Goal: Find specific page/section: Find specific page/section

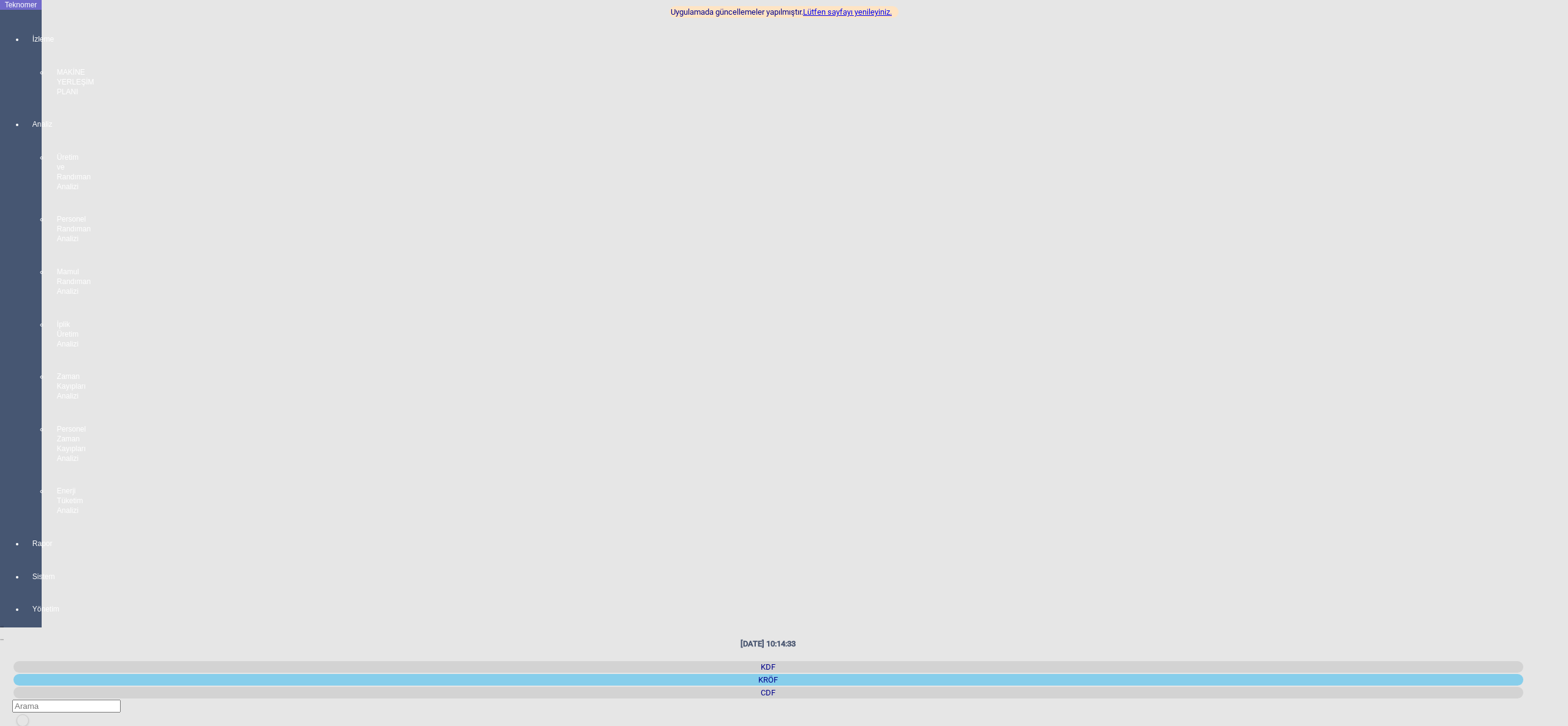
click at [24, 102] on div at bounding box center [33, 102] width 17 height 0
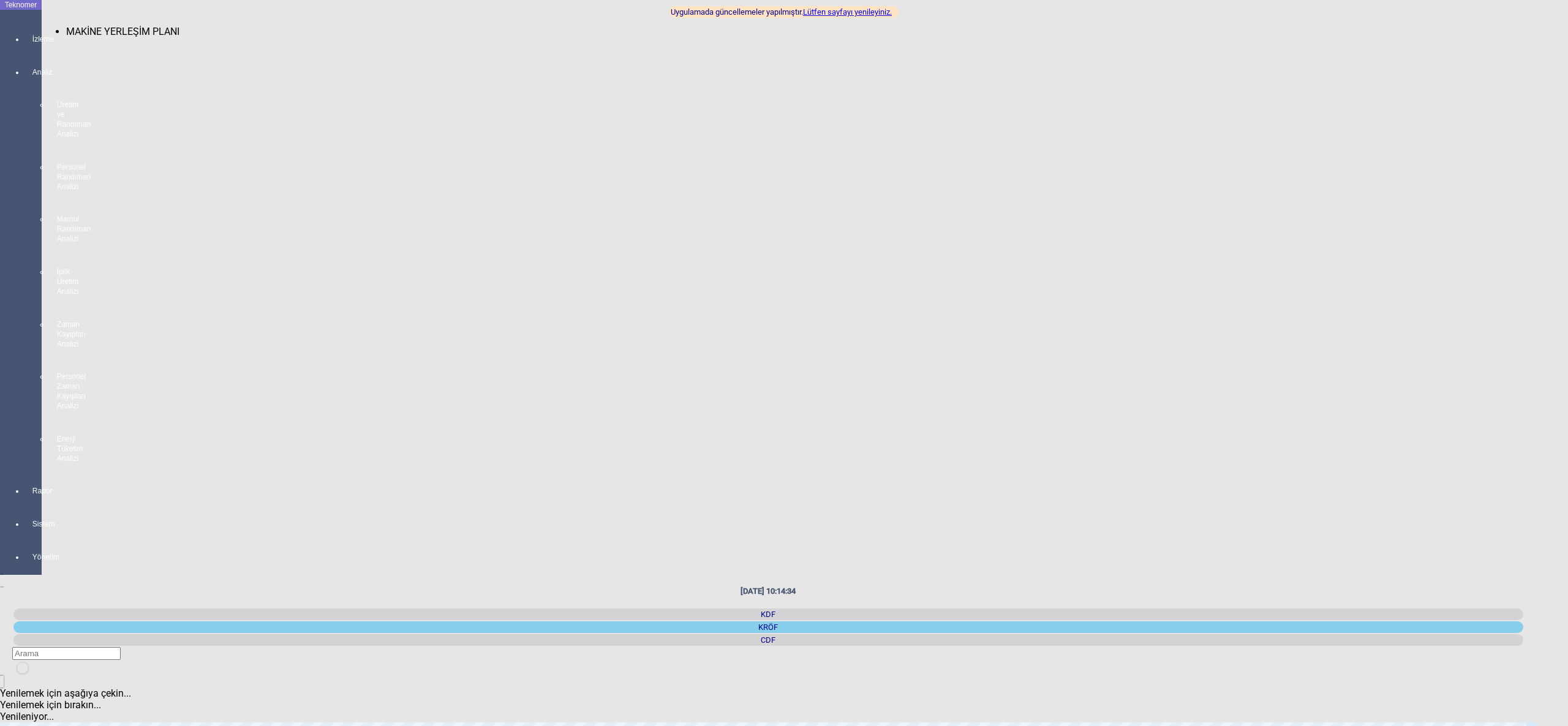
click at [121, 26] on span "MAKİNE YERLEŞİM PLANI" at bounding box center [123, 31] width 114 height 11
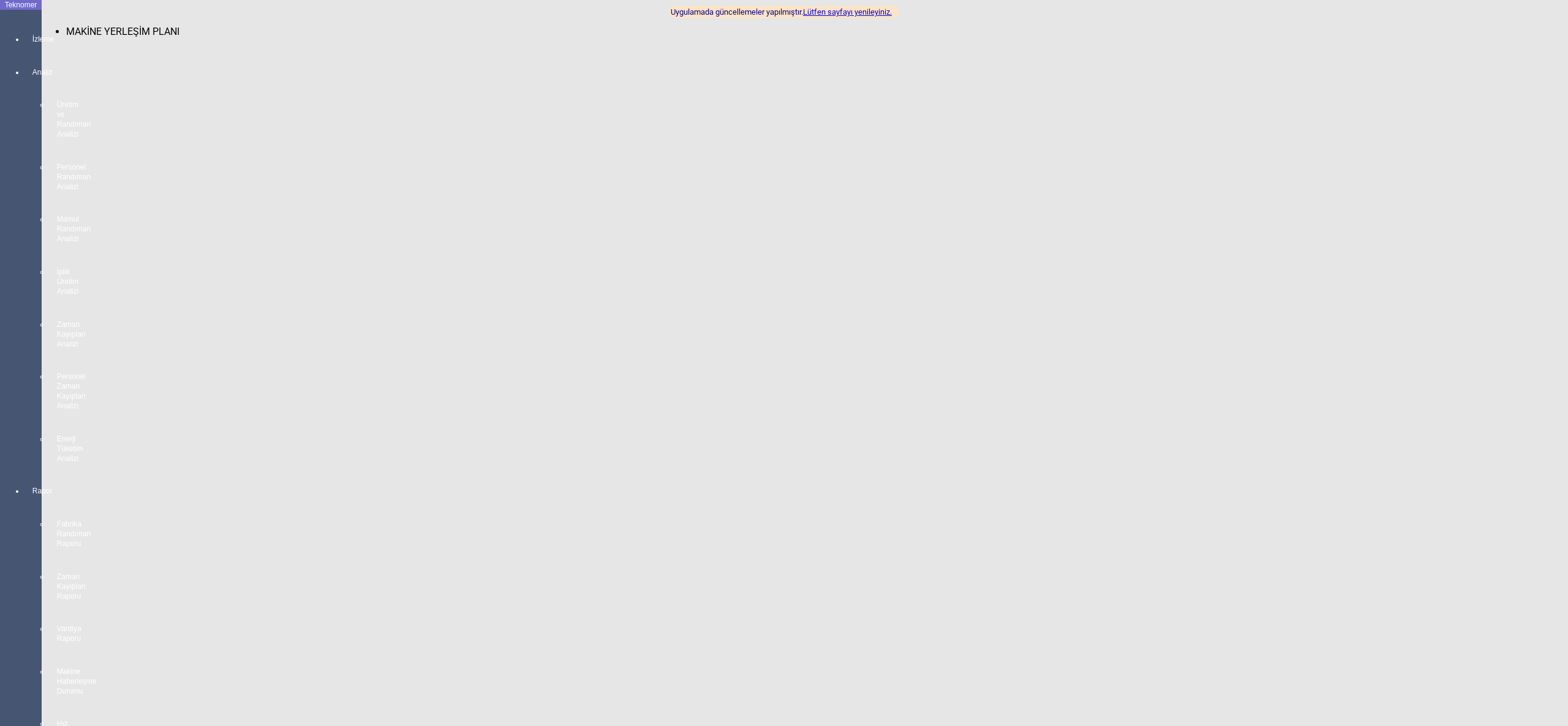
click at [72, 27] on span "MAKİNE YERLEŞİM PLANI" at bounding box center [123, 31] width 114 height 11
